Goal: Find specific page/section: Find specific page/section

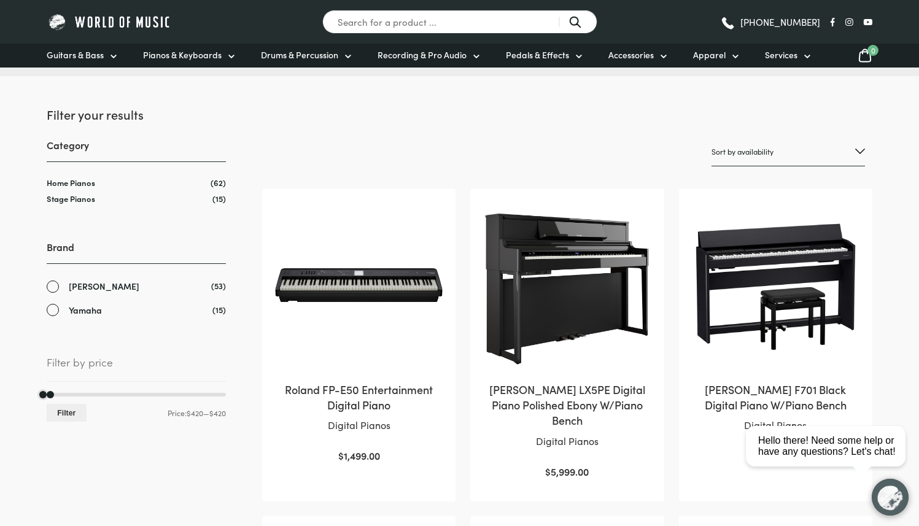
drag, startPoint x: 222, startPoint y: 395, endPoint x: 33, endPoint y: 413, distance: 189.9
click at [64, 411] on button "Filter" at bounding box center [67, 413] width 40 height 18
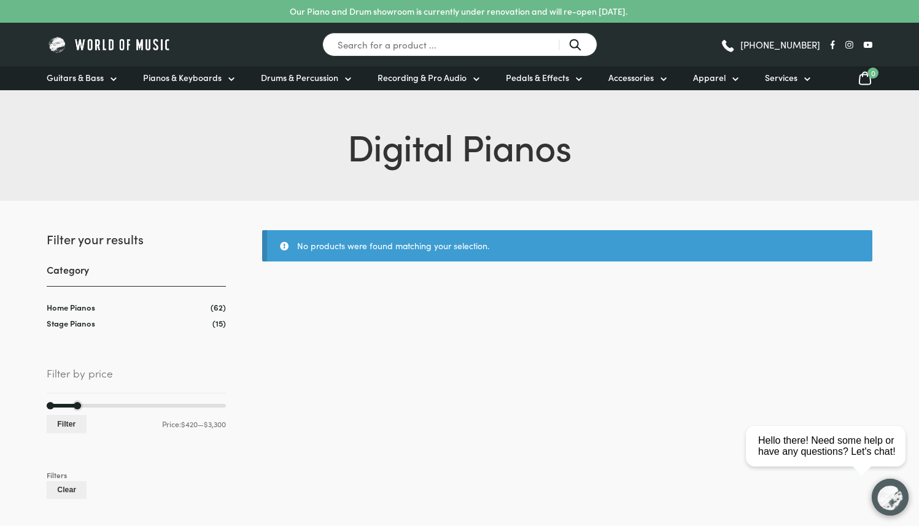
drag, startPoint x: 50, startPoint y: 406, endPoint x: 88, endPoint y: 406, distance: 38.1
click at [88, 406] on div at bounding box center [136, 406] width 179 height 4
click at [67, 425] on button "Filter" at bounding box center [67, 424] width 40 height 18
